Goal: Task Accomplishment & Management: Manage account settings

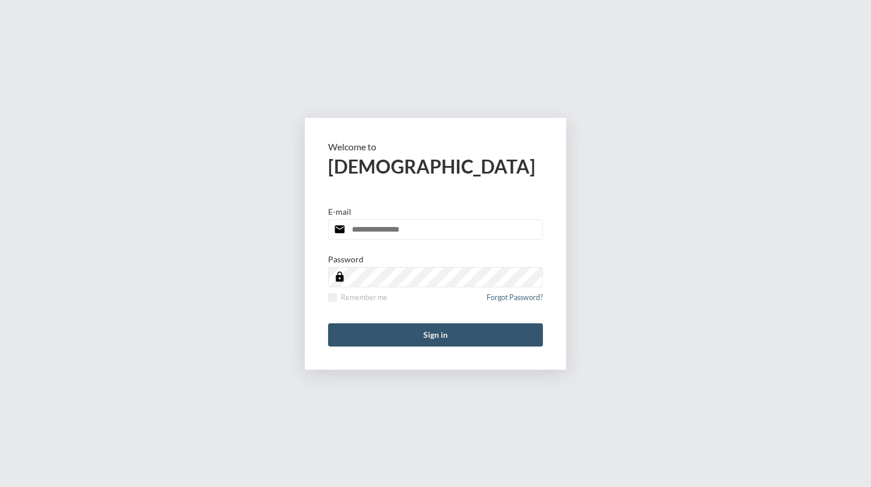
type input "**********"
click at [424, 330] on button "Sign in" at bounding box center [435, 334] width 215 height 23
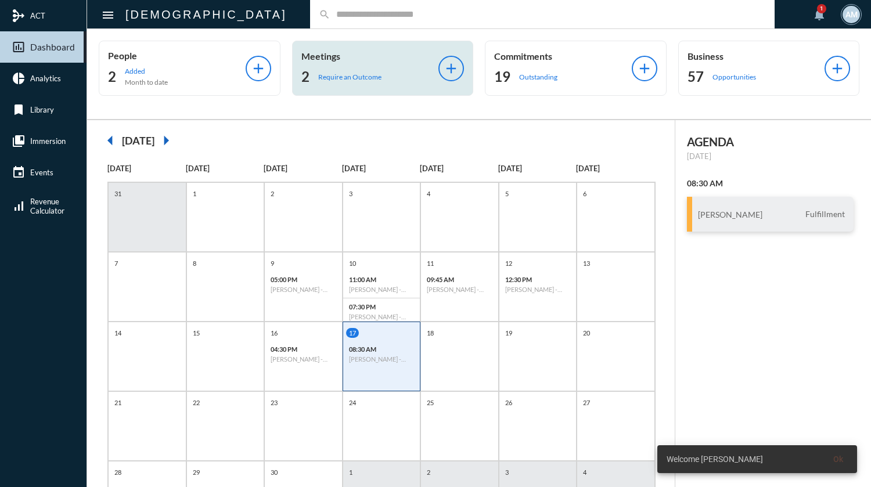
click at [351, 75] on p "Require an Outcome" at bounding box center [349, 77] width 63 height 9
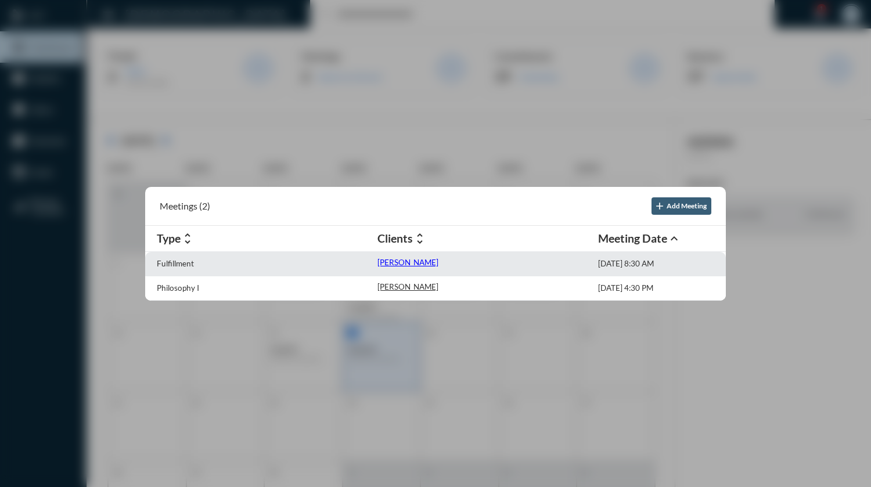
click at [383, 263] on p "[PERSON_NAME]" at bounding box center [407, 262] width 61 height 9
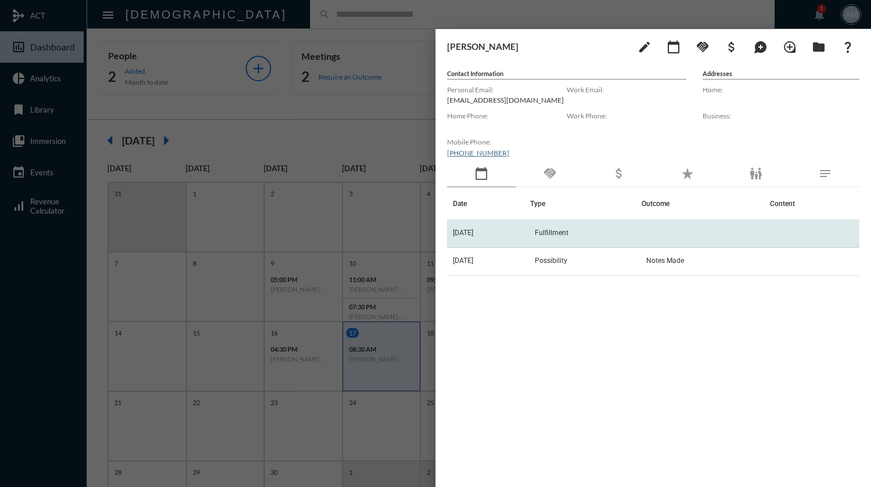
click at [591, 232] on td "Fulfillment" at bounding box center [585, 234] width 111 height 28
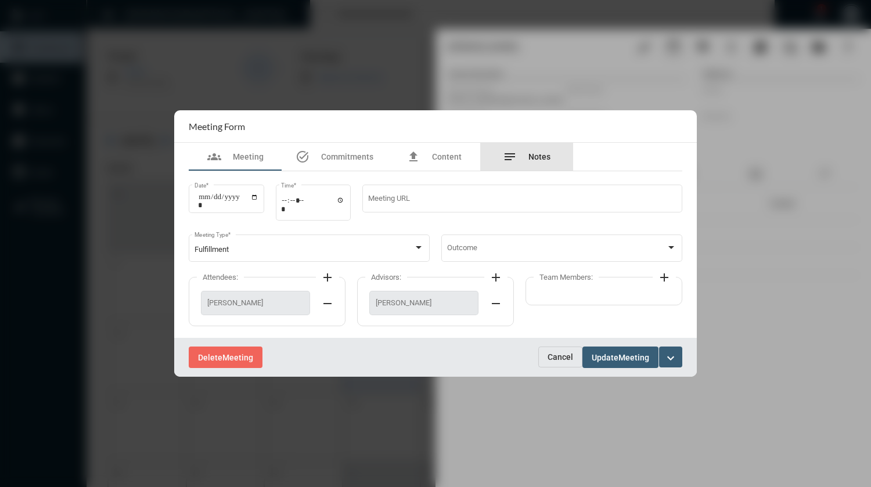
click at [531, 156] on span "Notes" at bounding box center [539, 156] width 22 height 9
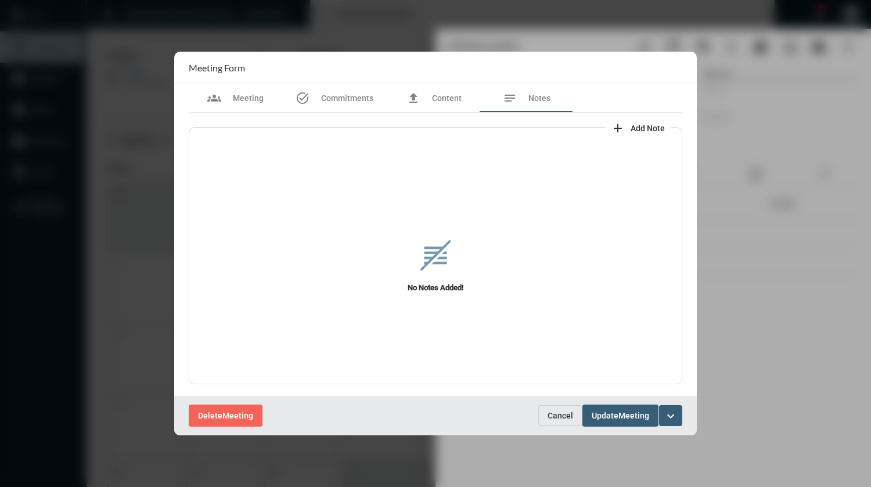
click at [621, 128] on mat-icon "add" at bounding box center [618, 128] width 14 height 14
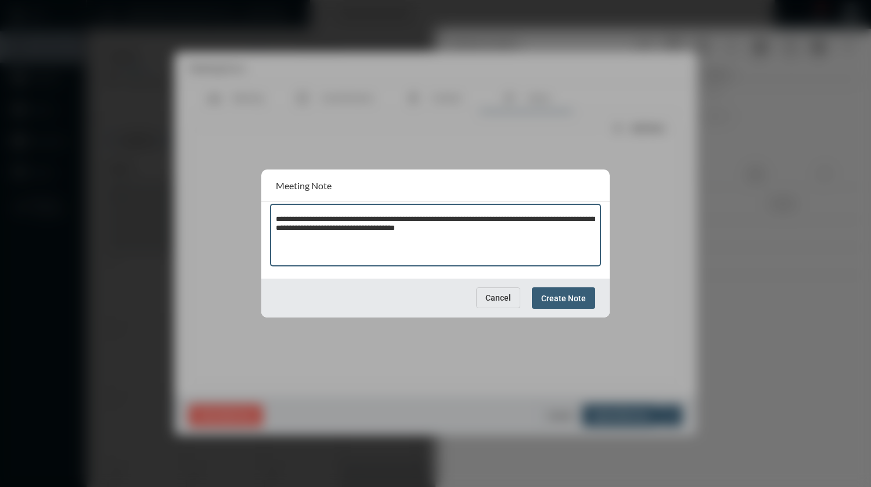
type textarea "**********"
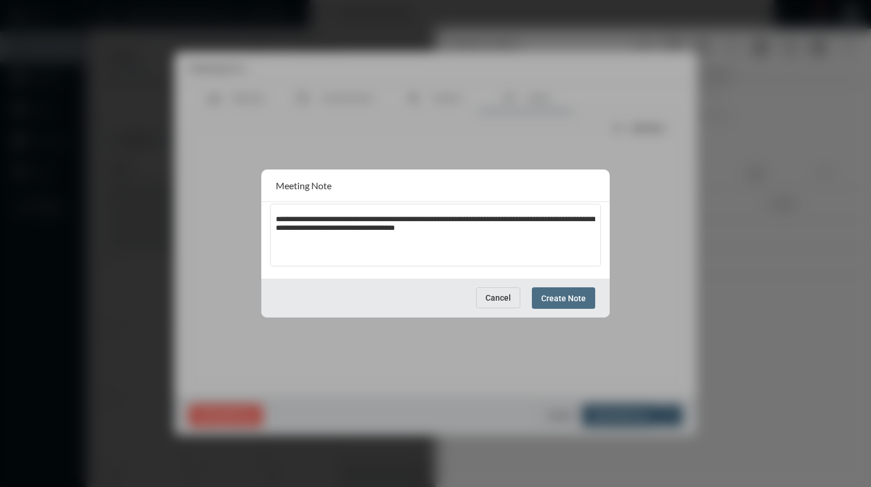
click at [566, 298] on span "Create Note" at bounding box center [563, 298] width 45 height 9
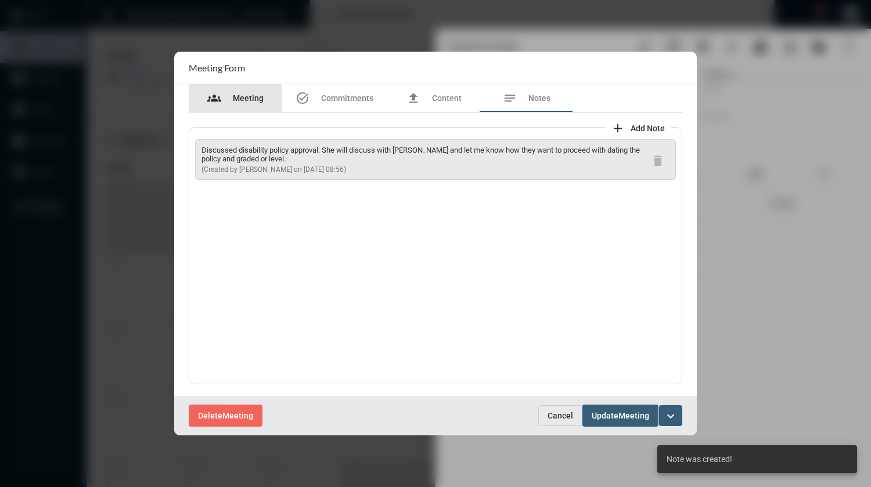
click at [245, 102] on span "Meeting" at bounding box center [248, 97] width 31 height 9
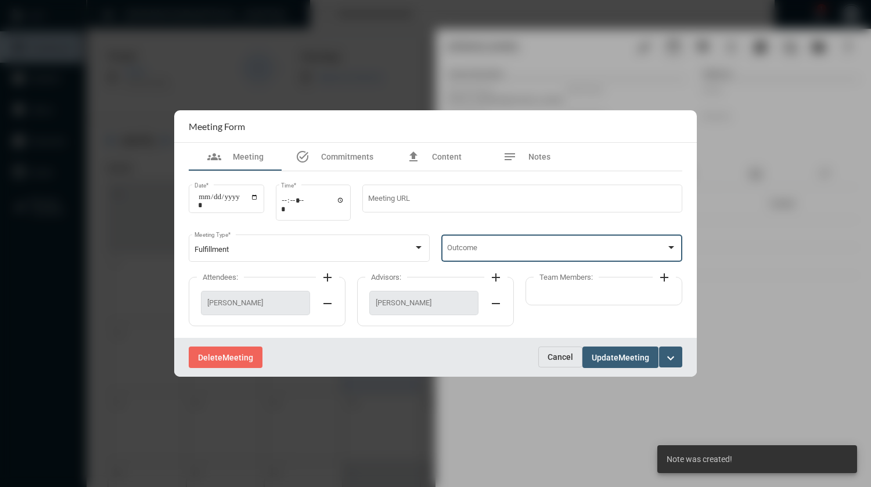
click at [578, 250] on span at bounding box center [556, 250] width 219 height 9
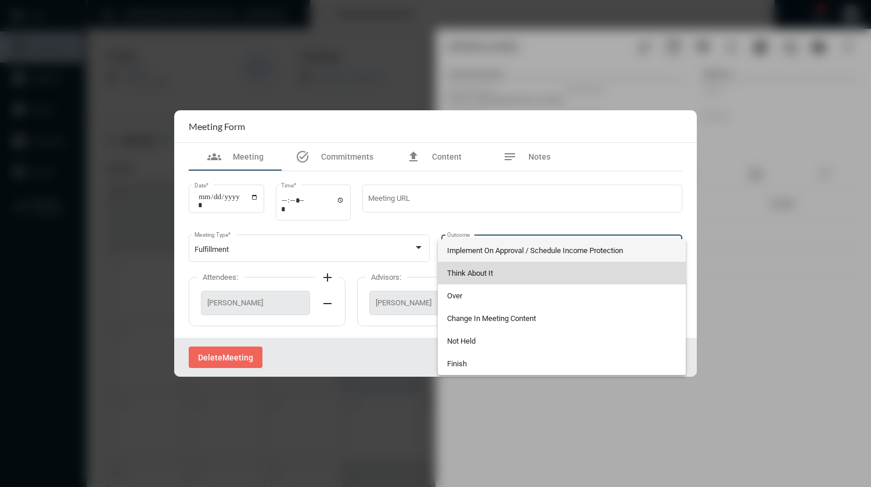
click at [484, 275] on span "Think About It" at bounding box center [562, 273] width 230 height 23
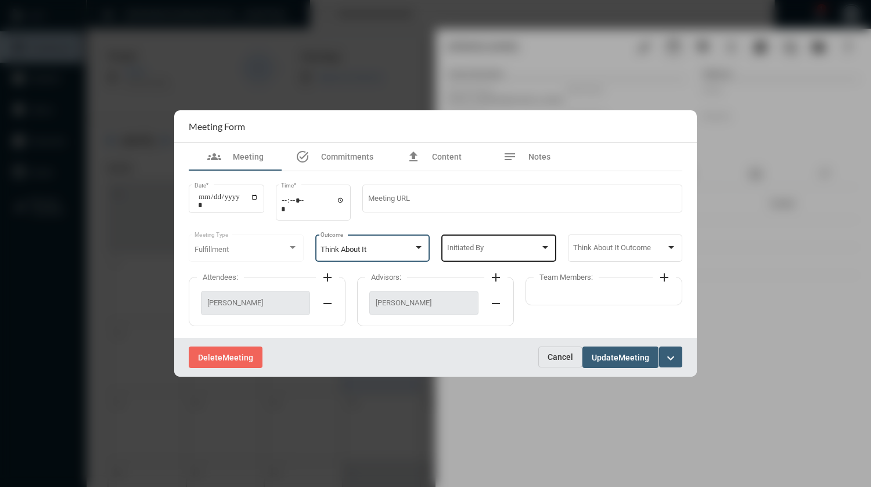
click at [481, 249] on span at bounding box center [493, 250] width 93 height 9
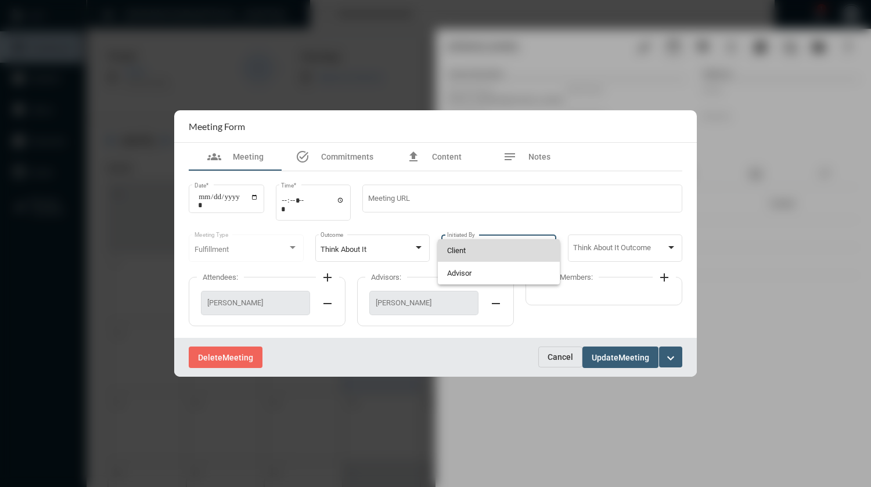
click at [459, 247] on span "Client" at bounding box center [498, 250] width 103 height 23
click at [633, 358] on span "Meeting" at bounding box center [633, 357] width 31 height 9
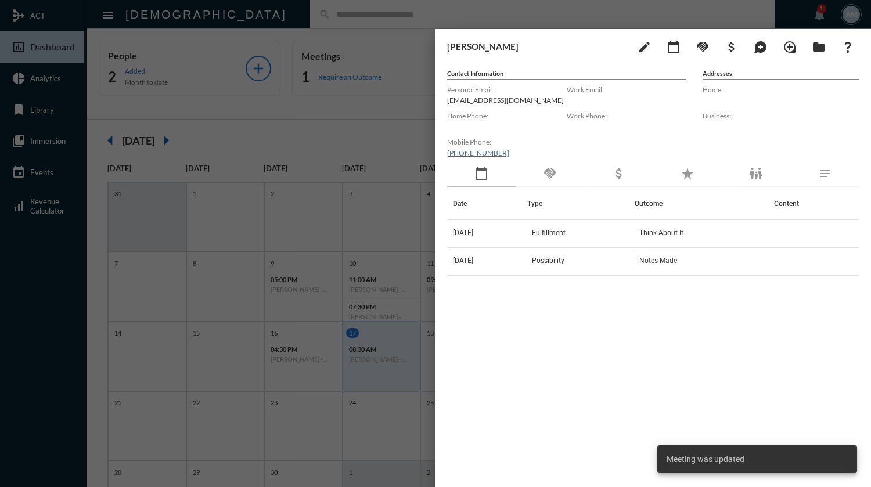
click at [411, 13] on div at bounding box center [435, 243] width 871 height 487
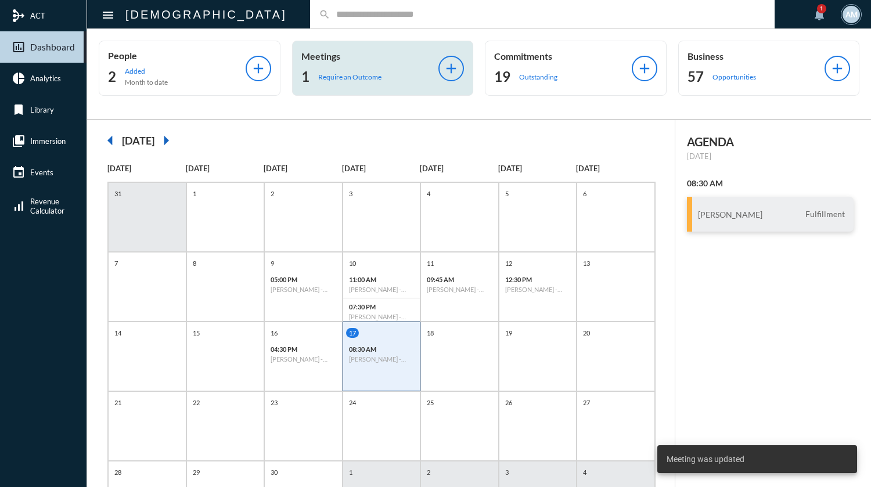
click at [356, 78] on p "Require an Outcome" at bounding box center [349, 77] width 63 height 9
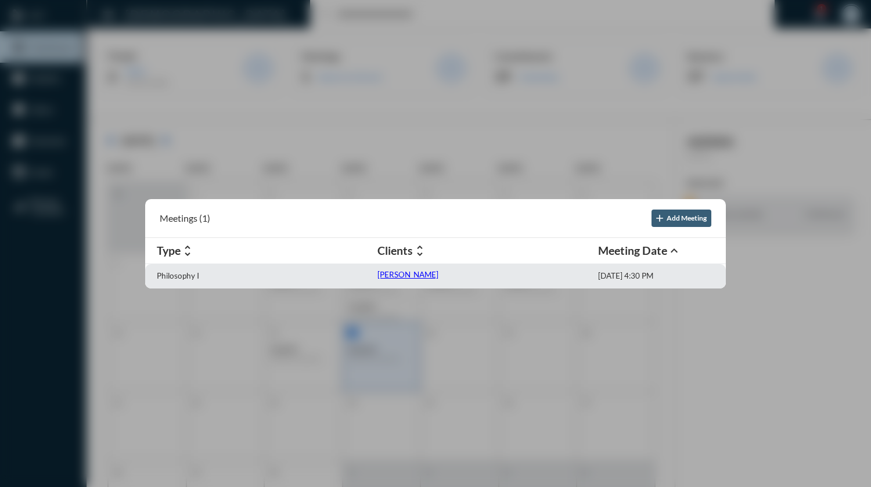
click at [385, 278] on p "[PERSON_NAME]" at bounding box center [407, 274] width 61 height 9
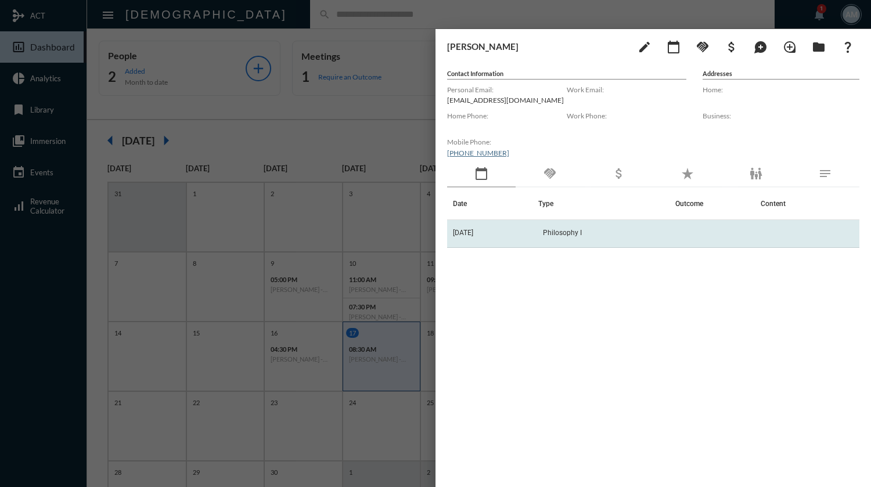
click at [578, 237] on td "Philosophy I" at bounding box center [607, 234] width 138 height 28
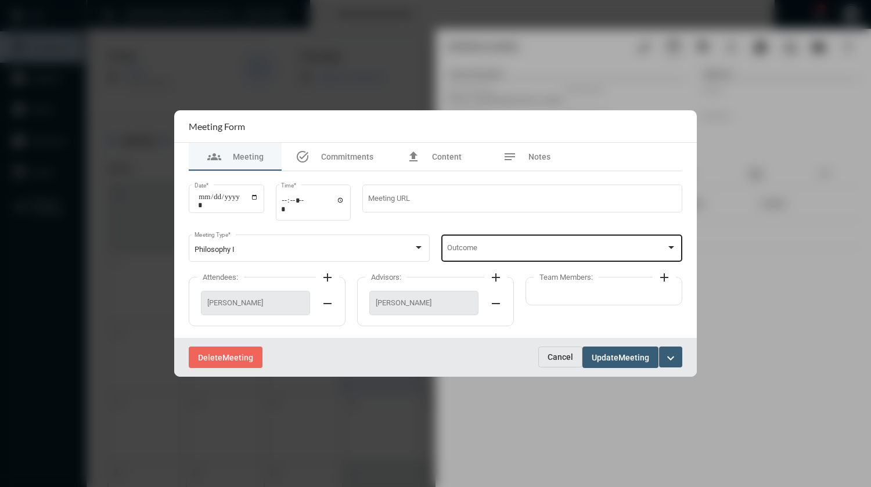
click at [555, 249] on span at bounding box center [556, 250] width 219 height 9
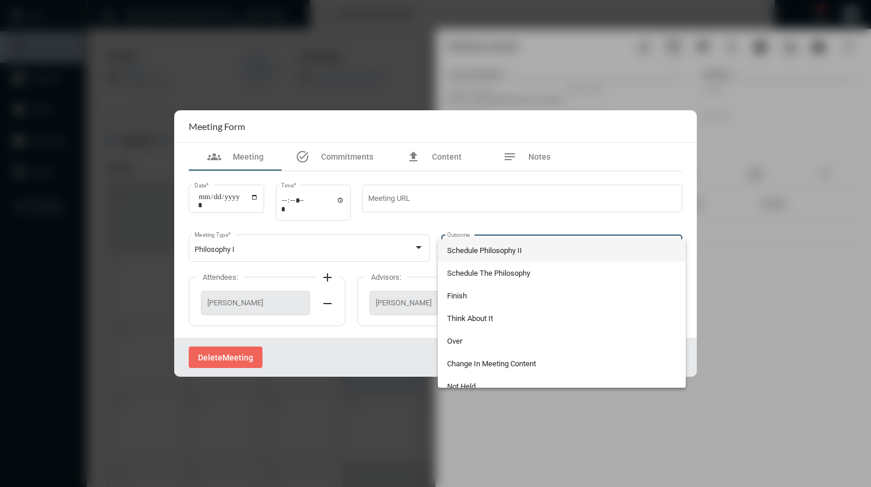
click at [540, 158] on div at bounding box center [435, 243] width 871 height 487
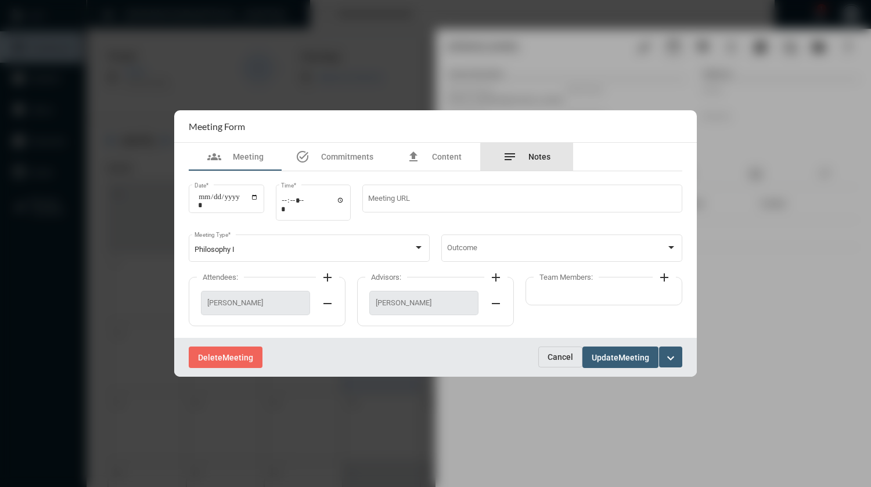
click at [540, 158] on span "Notes" at bounding box center [539, 156] width 22 height 9
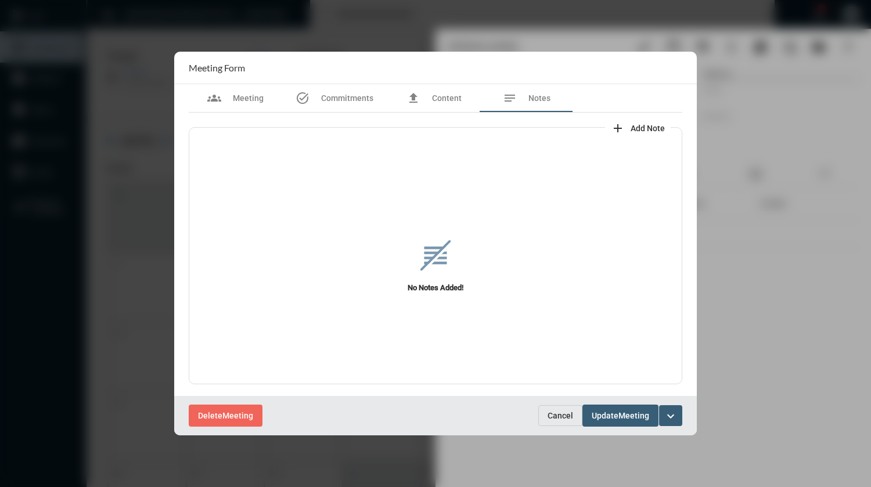
click at [639, 128] on span "Add Note" at bounding box center [648, 128] width 34 height 9
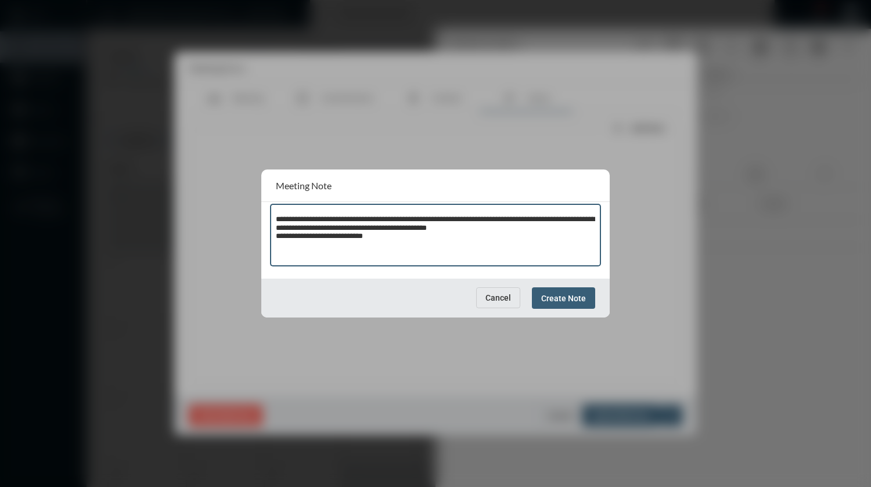
type textarea "**********"
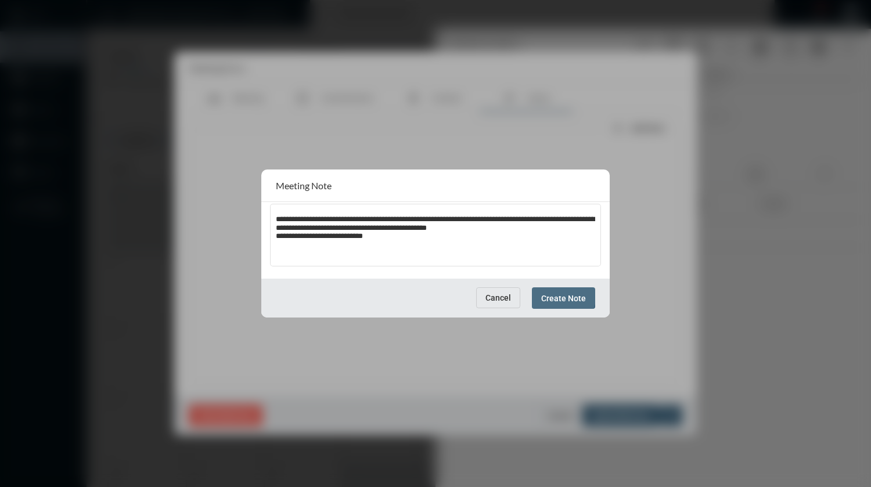
click at [560, 295] on span "Create Note" at bounding box center [563, 298] width 45 height 9
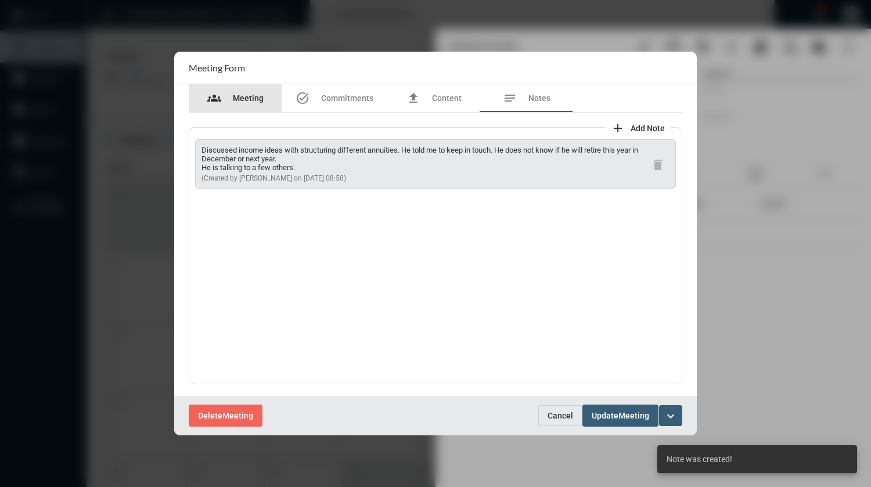
click at [251, 98] on span "Meeting" at bounding box center [248, 97] width 31 height 9
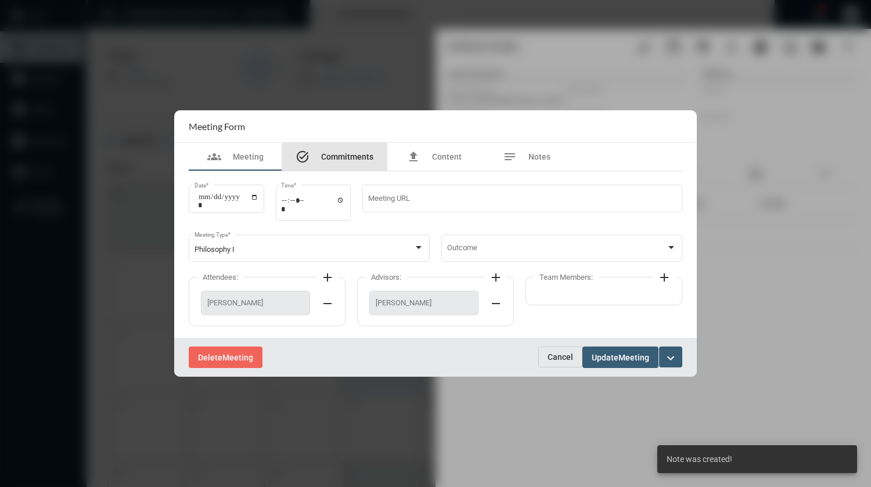
click at [371, 159] on span "Commitments" at bounding box center [347, 156] width 52 height 9
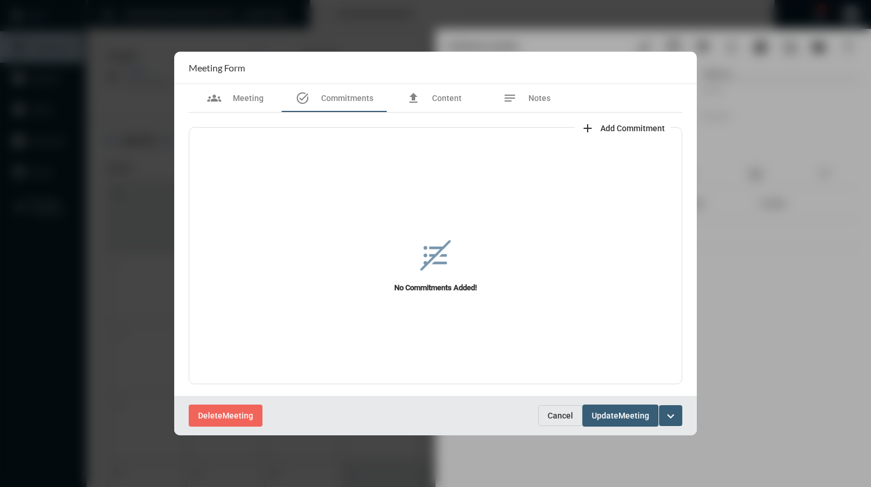
click at [624, 131] on span "Add Commitment" at bounding box center [632, 128] width 64 height 9
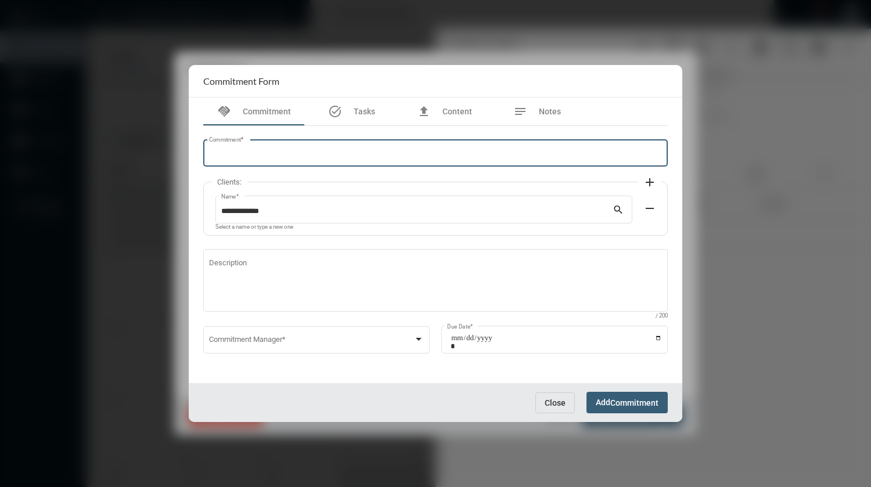
click at [419, 157] on input "Commitment *" at bounding box center [435, 155] width 453 height 9
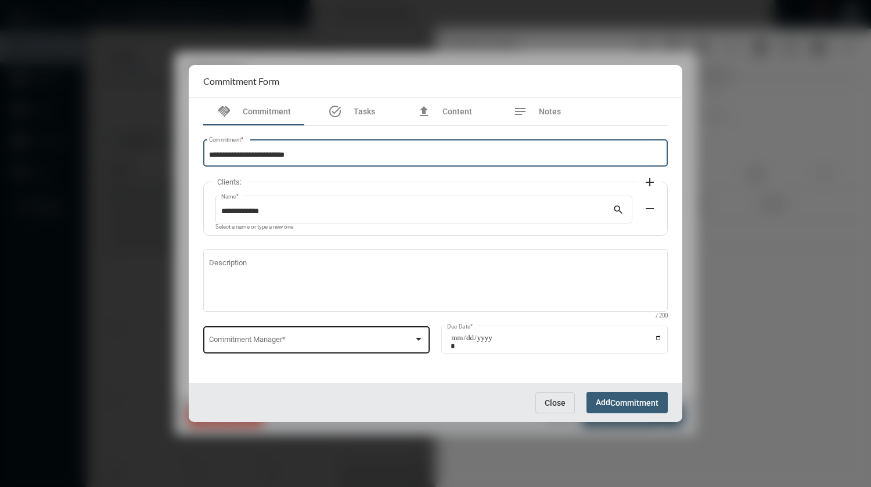
type input "**********"
click at [344, 344] on span at bounding box center [311, 341] width 205 height 9
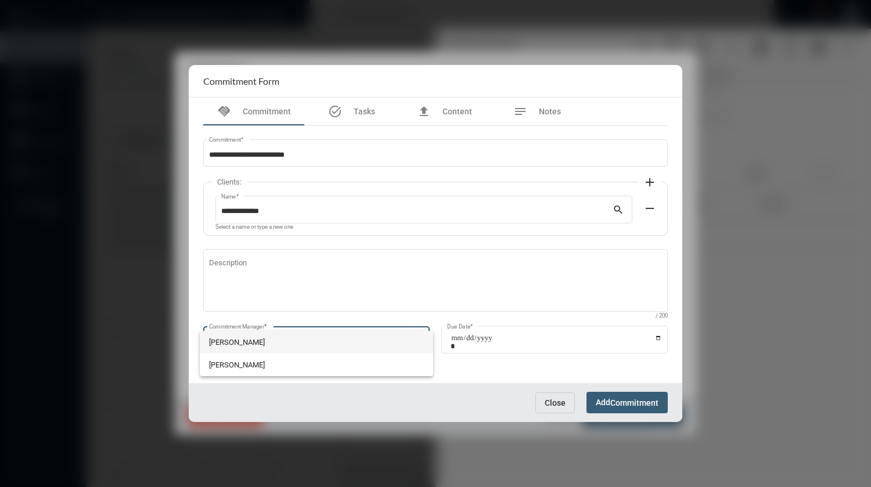
click at [244, 346] on span "[PERSON_NAME]" at bounding box center [316, 342] width 215 height 23
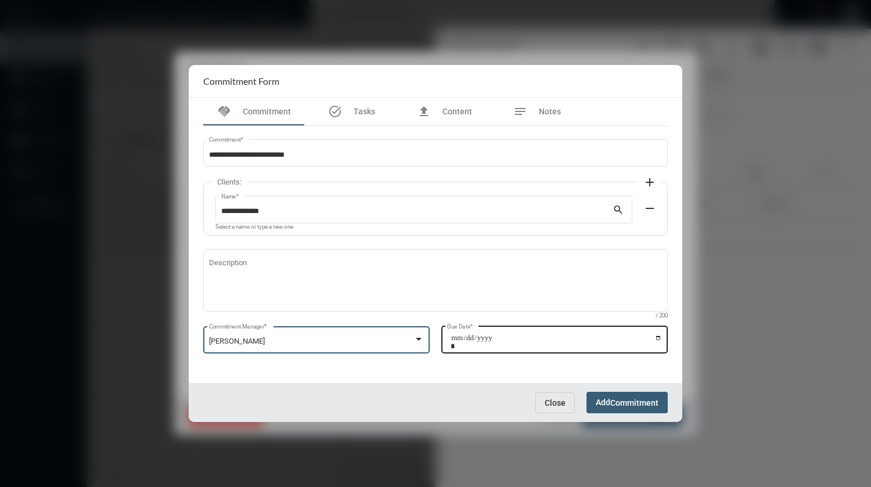
click at [657, 337] on input "Due Date *" at bounding box center [556, 342] width 211 height 16
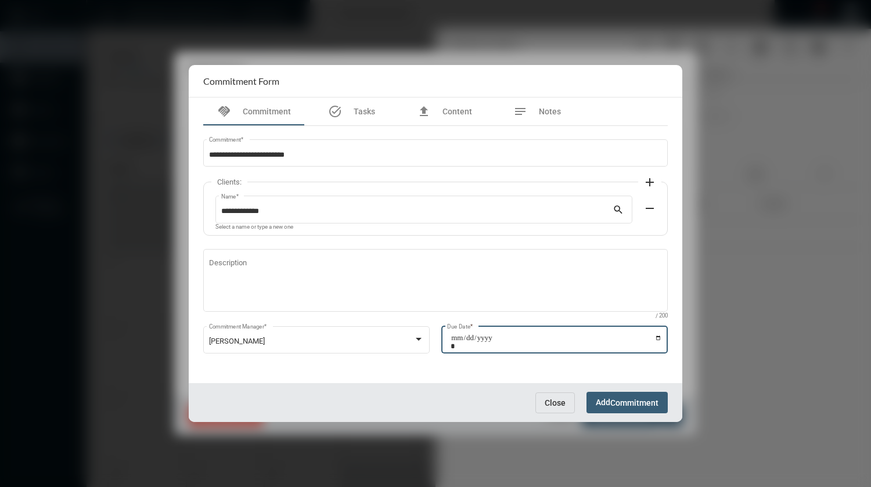
type input "**********"
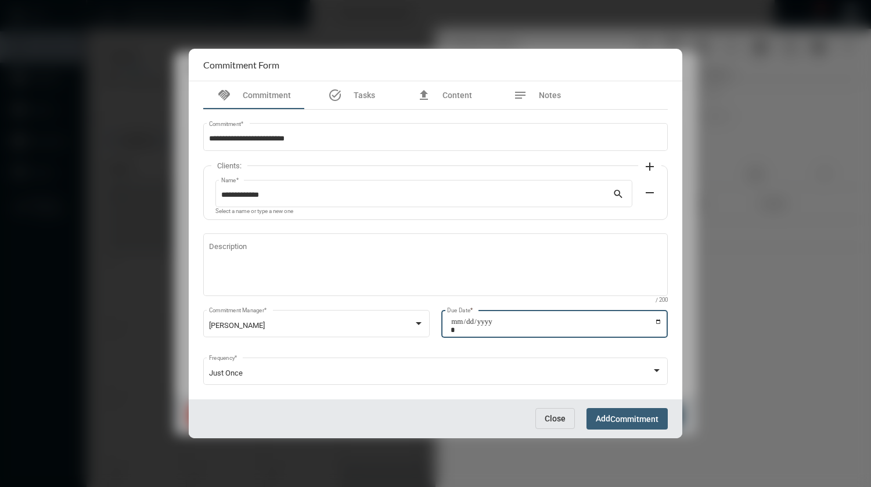
click at [627, 426] on button "Add Commitment" at bounding box center [626, 418] width 81 height 21
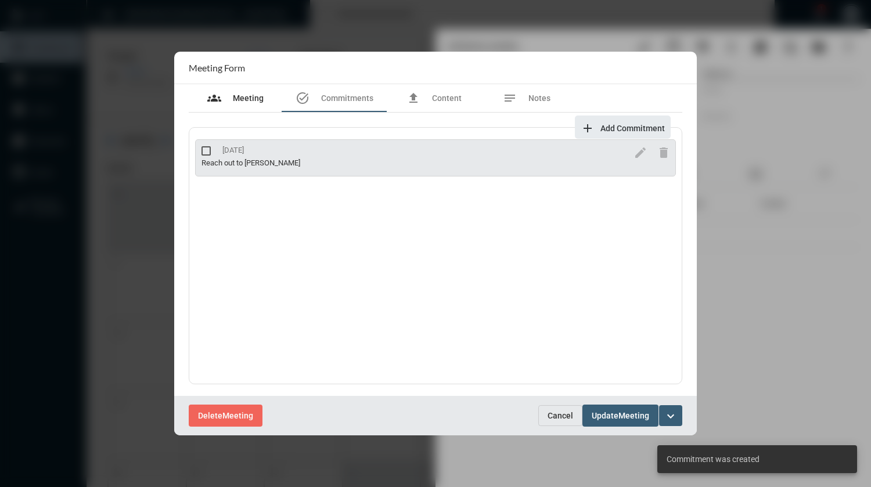
click at [260, 99] on span "Meeting" at bounding box center [248, 97] width 31 height 9
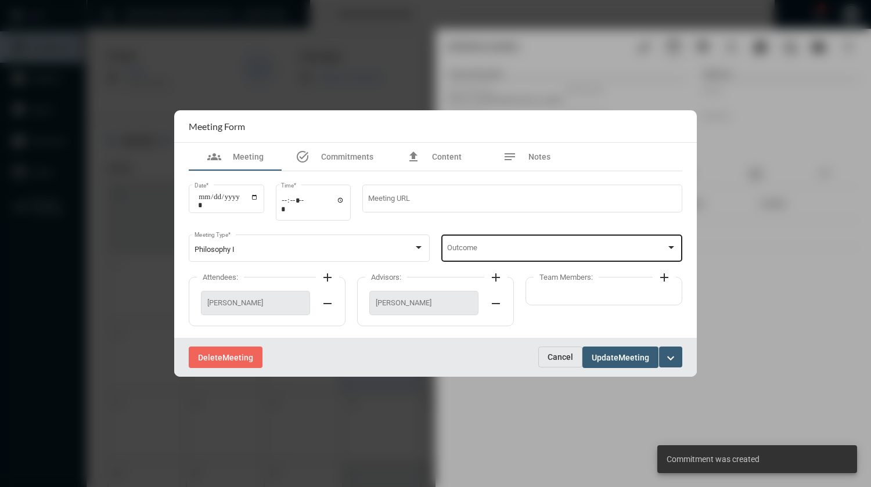
click at [534, 245] on div "Outcome" at bounding box center [562, 247] width 230 height 30
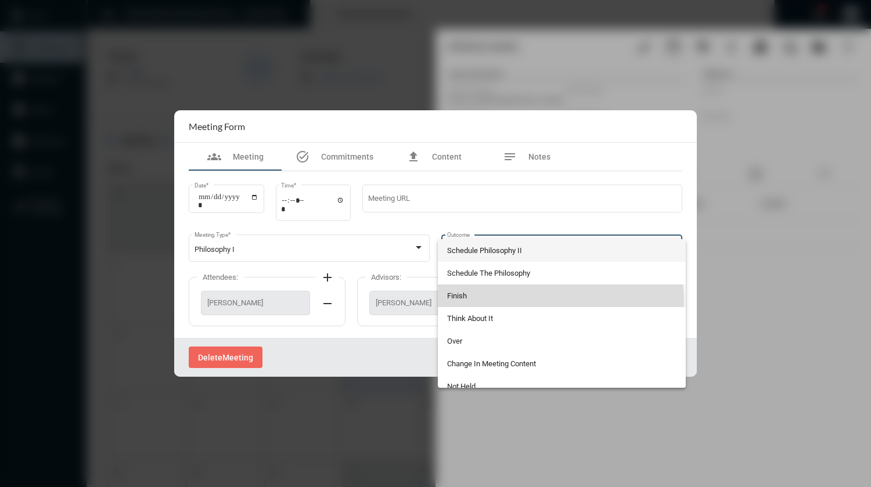
click at [497, 304] on span "Finish" at bounding box center [562, 296] width 230 height 23
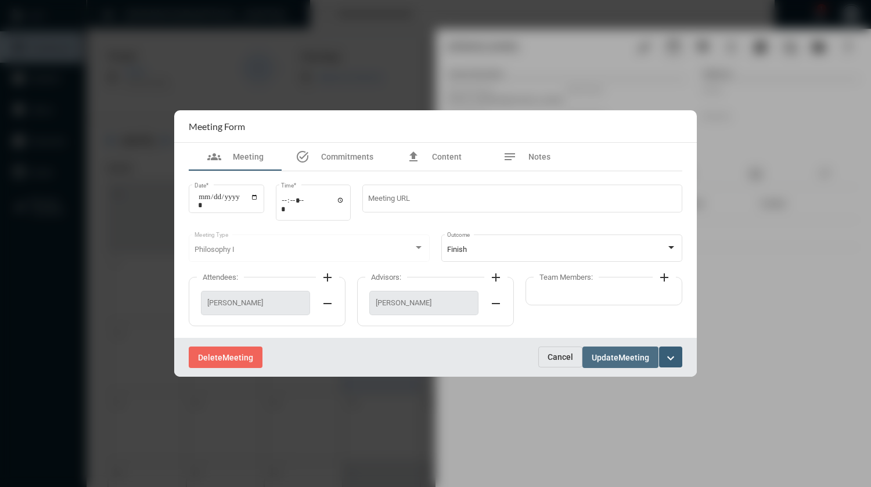
click at [618, 356] on span "Update" at bounding box center [605, 357] width 27 height 9
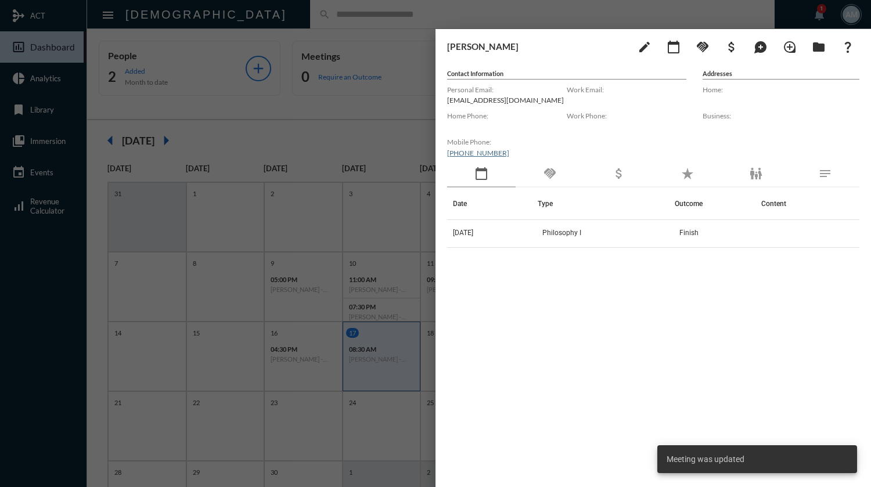
click at [346, 15] on div at bounding box center [435, 243] width 871 height 487
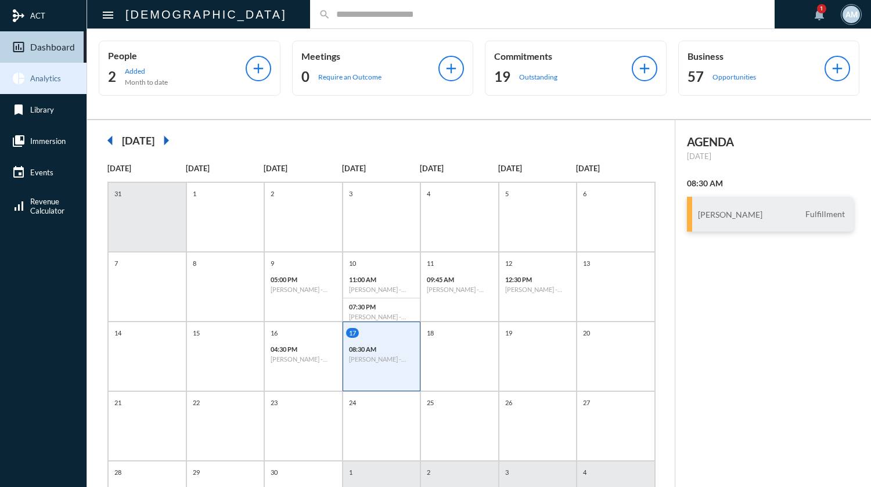
click at [53, 80] on span "Analytics" at bounding box center [45, 78] width 31 height 9
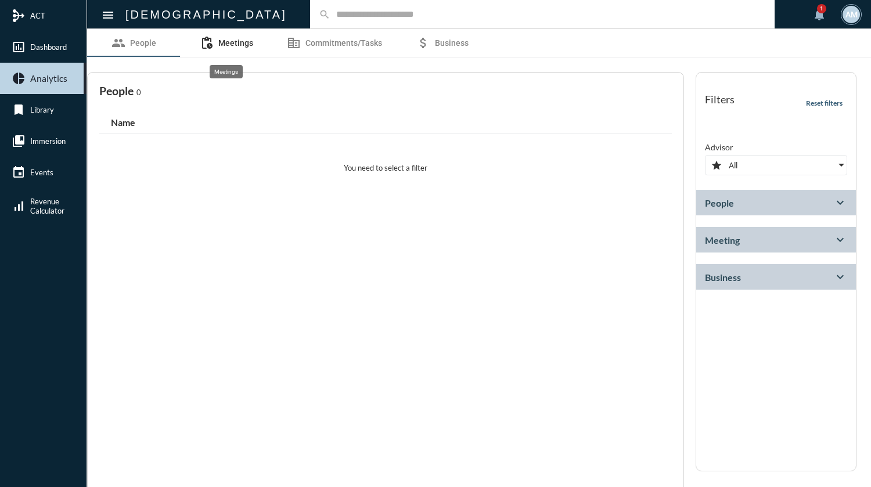
click at [235, 47] on span "Meetings" at bounding box center [235, 42] width 35 height 9
select select
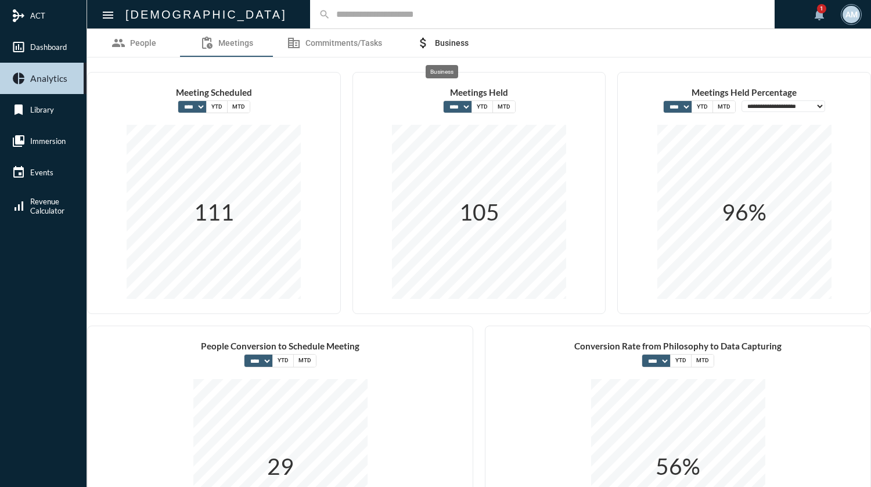
click at [435, 41] on span "Business" at bounding box center [452, 42] width 34 height 9
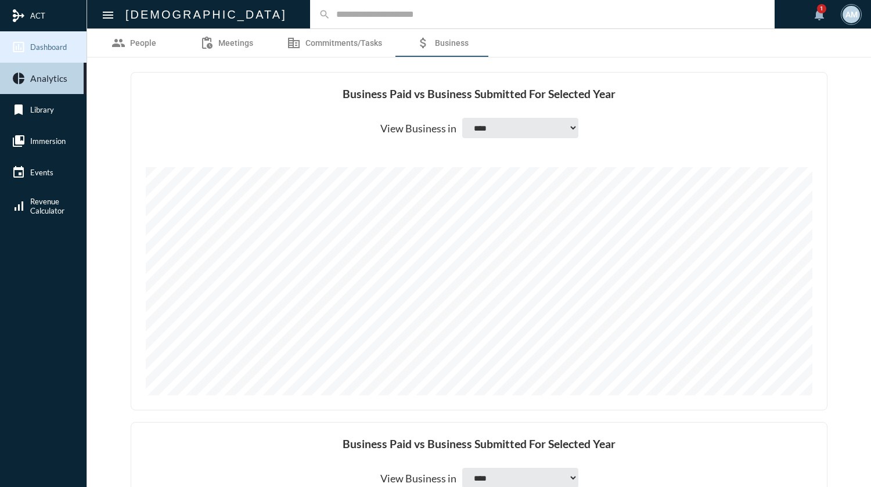
click at [54, 43] on span "Dashboard" at bounding box center [48, 46] width 37 height 9
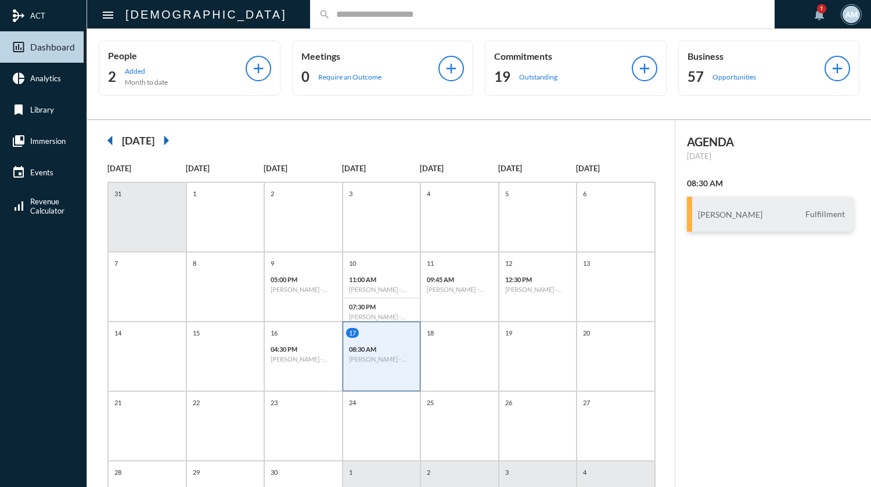
click at [178, 139] on mat-icon "arrow_right" at bounding box center [165, 140] width 23 height 23
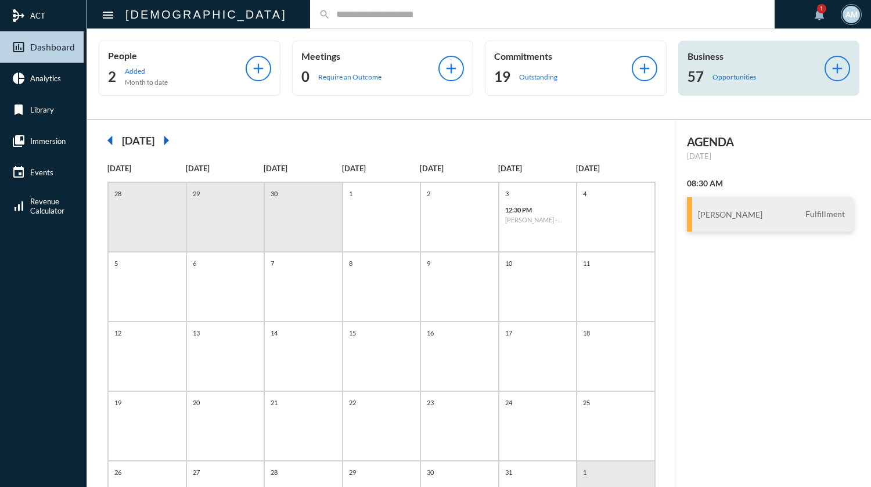
click at [725, 76] on p "Opportunities" at bounding box center [734, 77] width 44 height 9
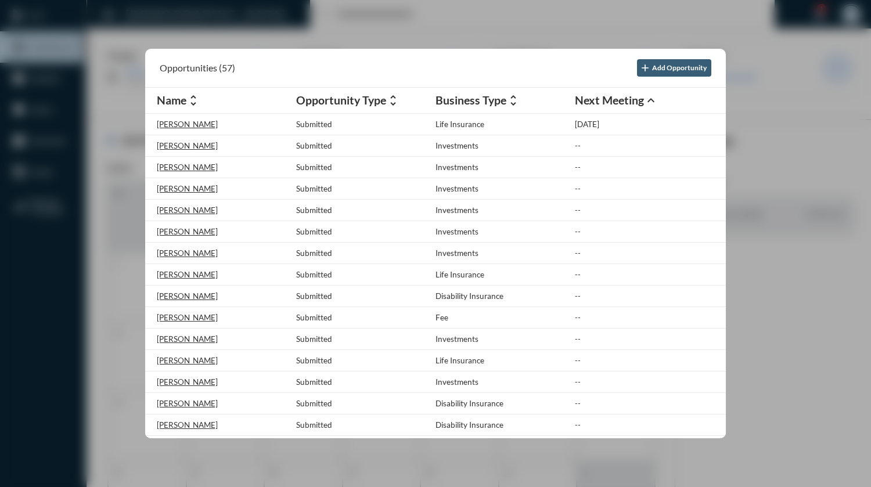
click at [394, 102] on mat-icon "unfold_more" at bounding box center [393, 100] width 14 height 14
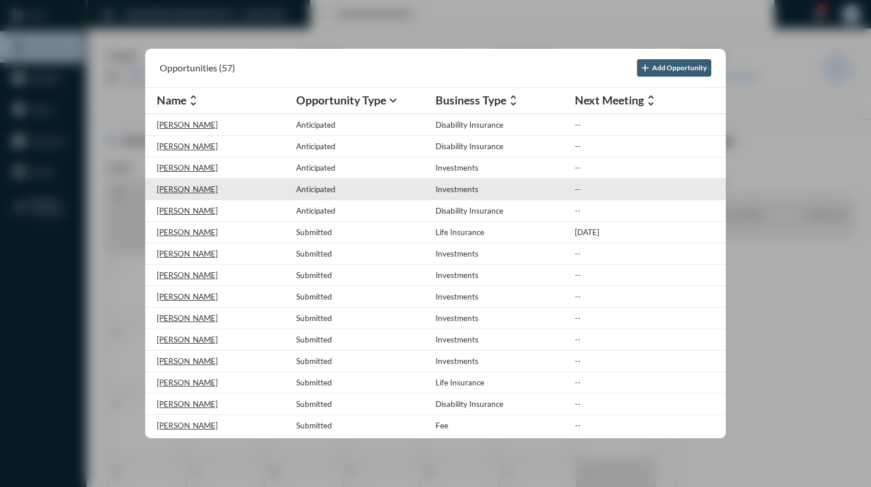
scroll to position [174, 0]
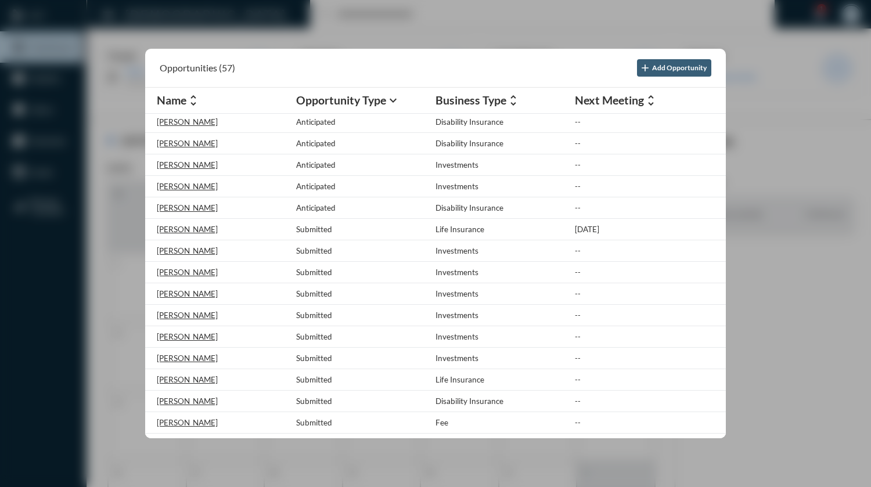
click at [445, 15] on div at bounding box center [435, 243] width 871 height 487
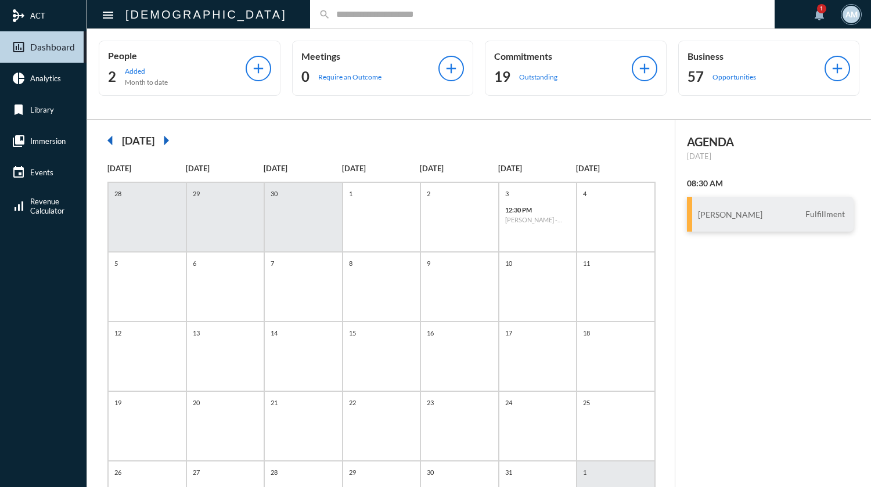
click at [111, 139] on mat-icon "arrow_left" at bounding box center [110, 140] width 23 height 23
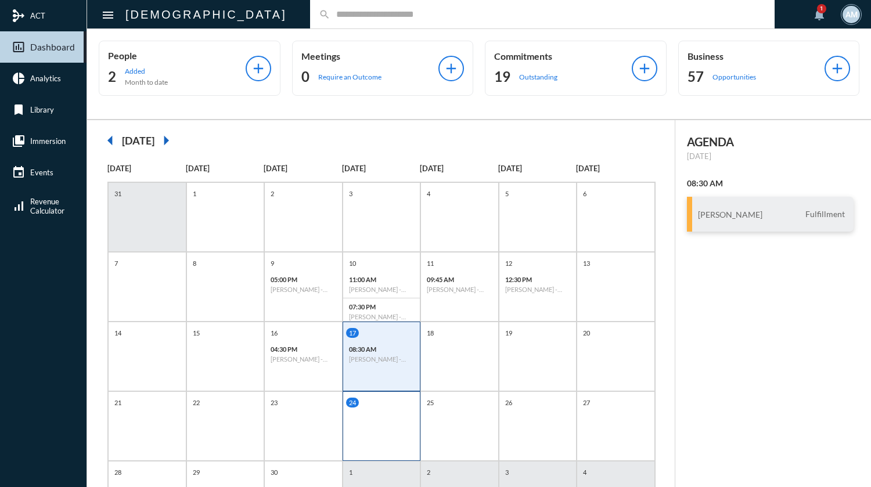
scroll to position [58, 0]
